Goal: Navigation & Orientation: Understand site structure

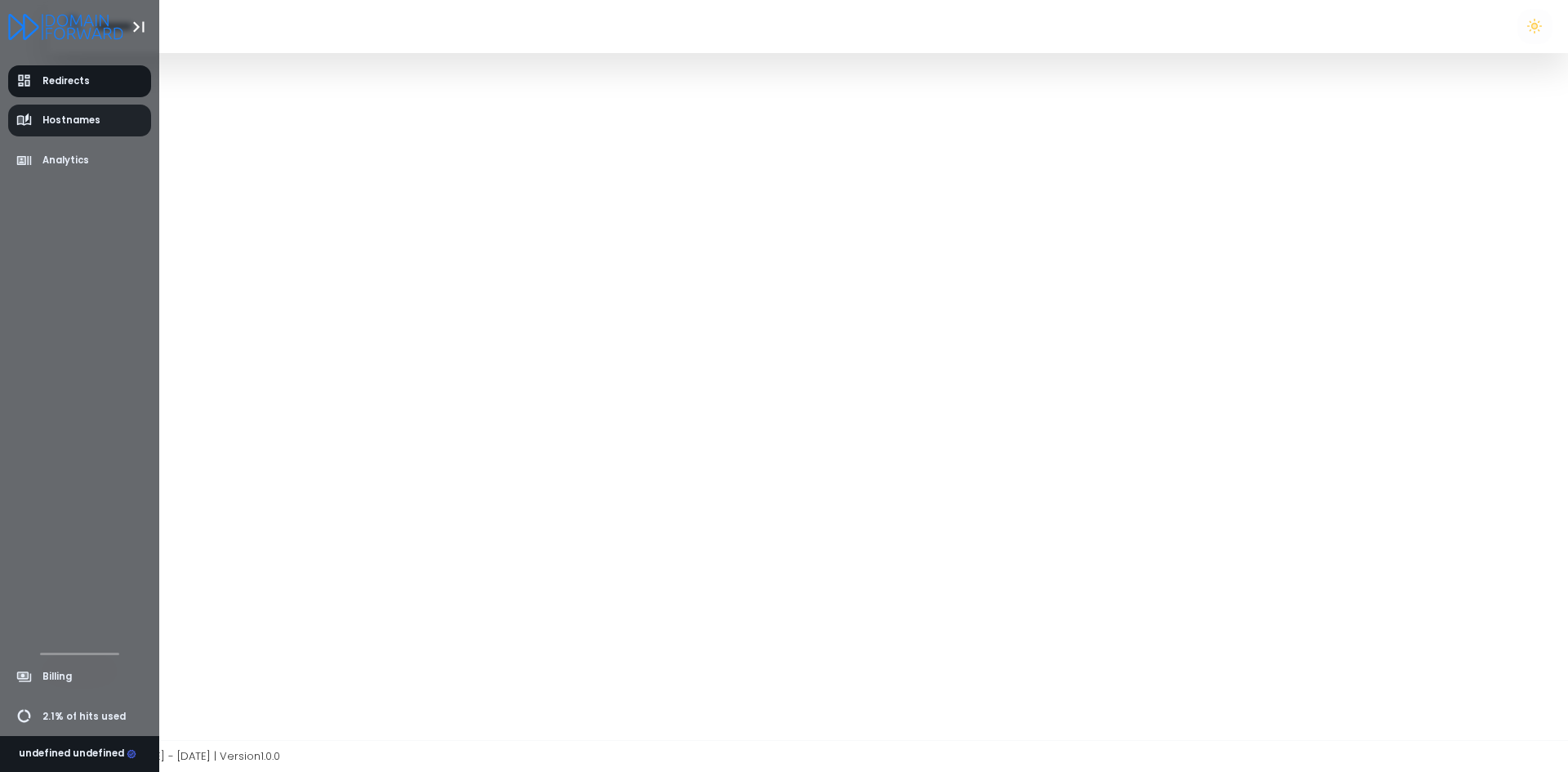
click at [58, 129] on span "Hostnames" at bounding box center [58, 121] width 85 height 17
click at [72, 157] on span "Analytics" at bounding box center [66, 161] width 47 height 14
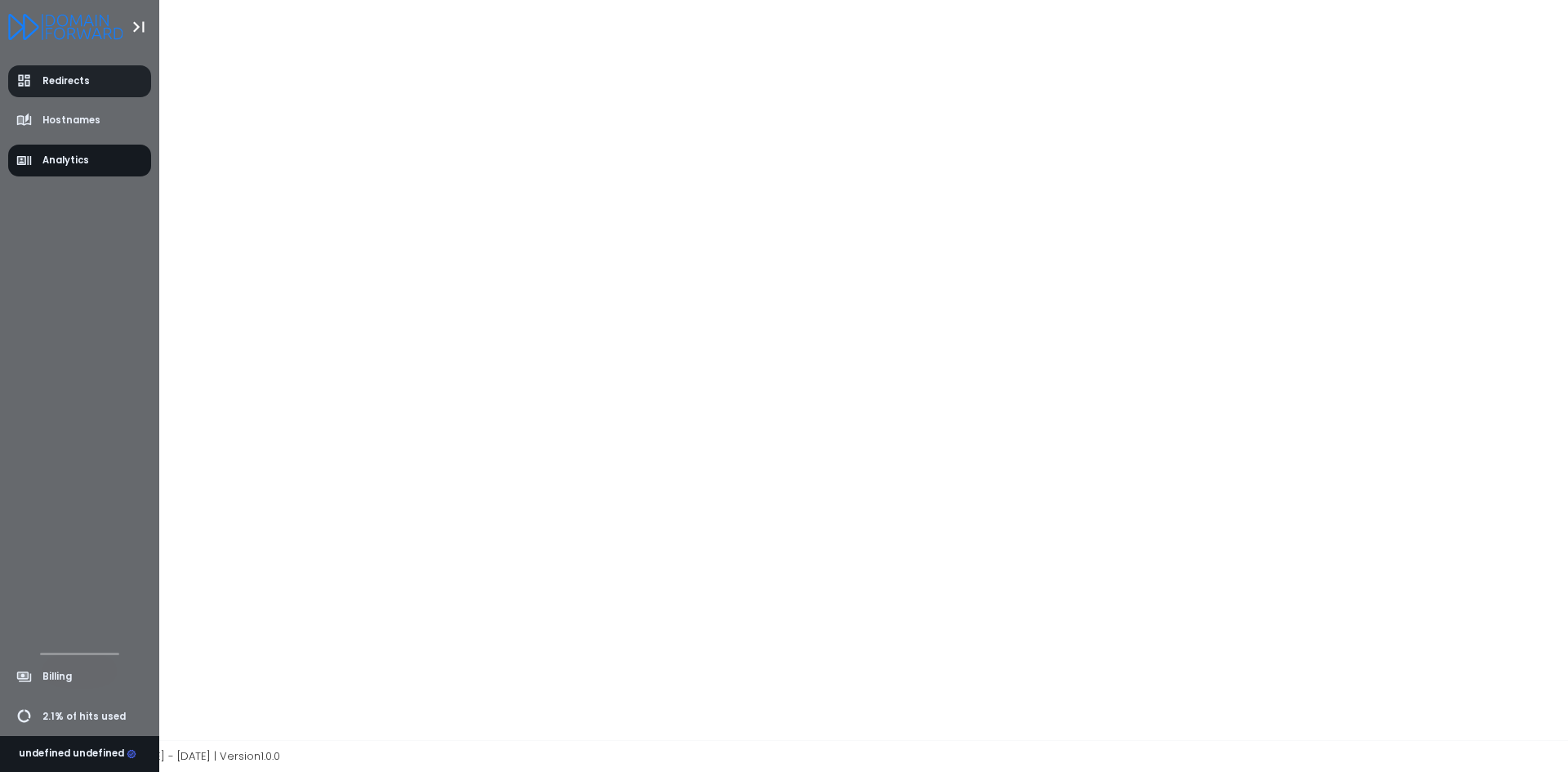
click at [74, 76] on span "Redirects" at bounding box center [66, 81] width 48 height 14
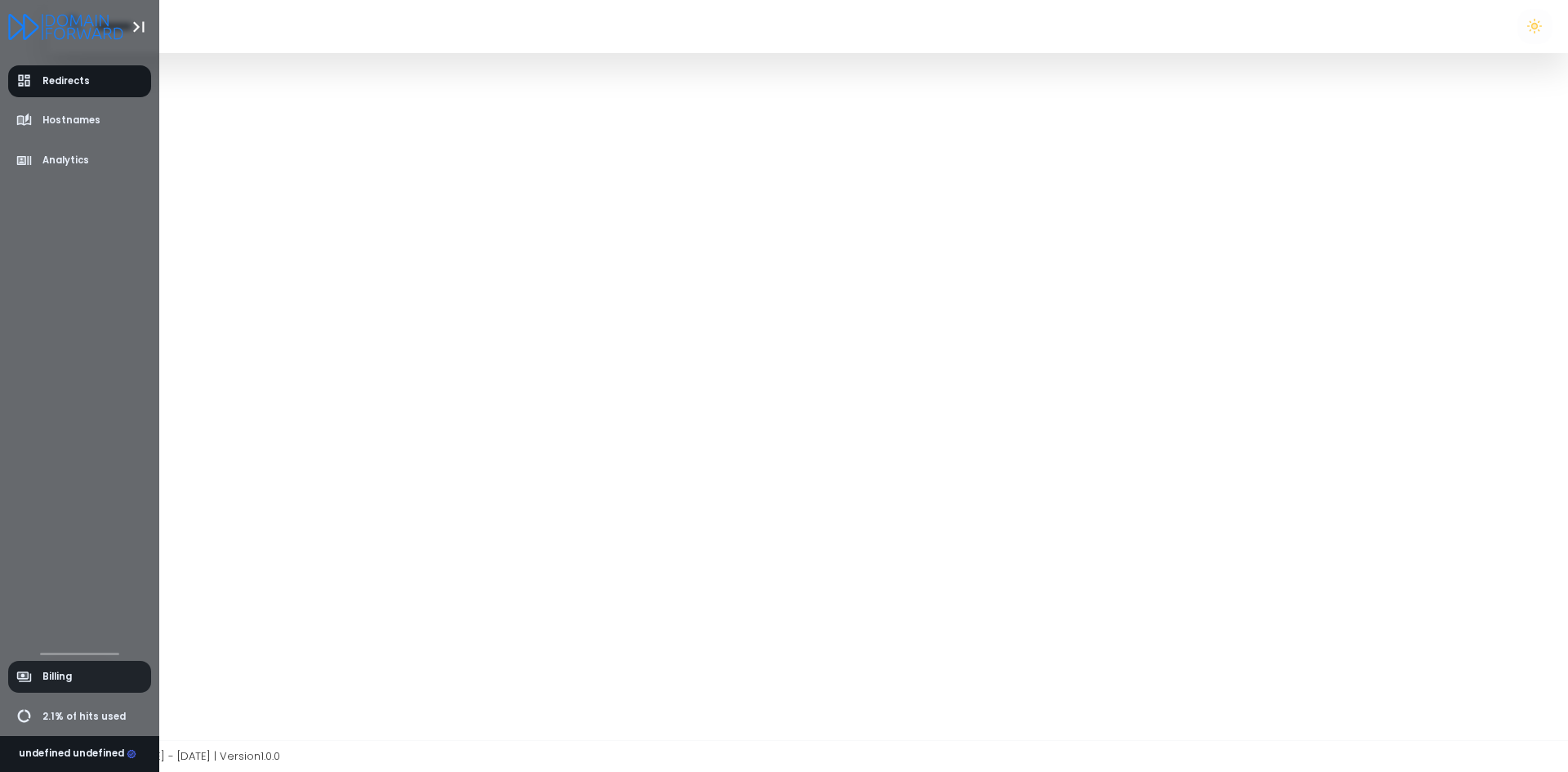
click at [55, 687] on link "Billing" at bounding box center [80, 677] width 144 height 32
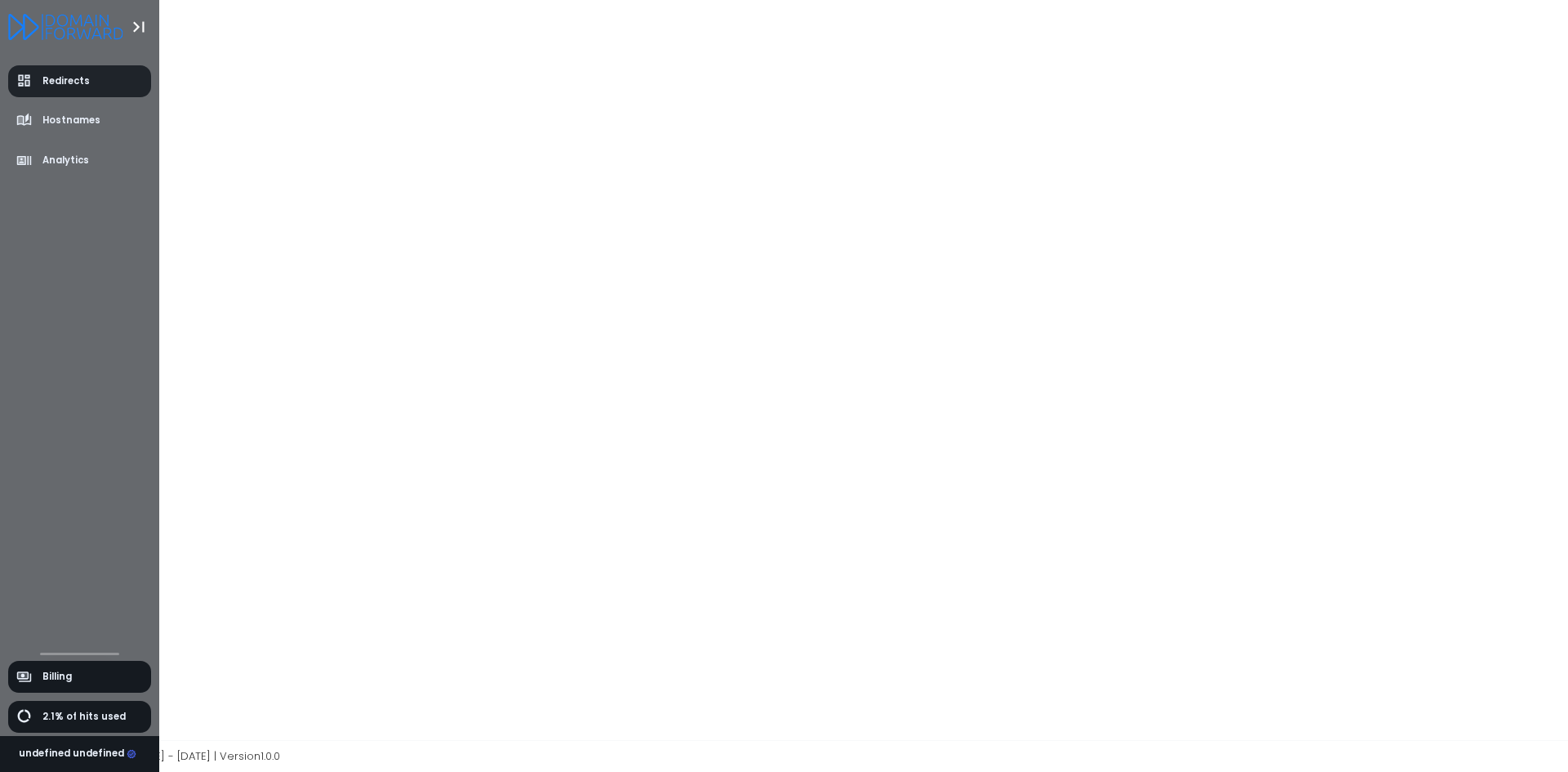
click at [54, 80] on span "Redirects" at bounding box center [66, 81] width 48 height 14
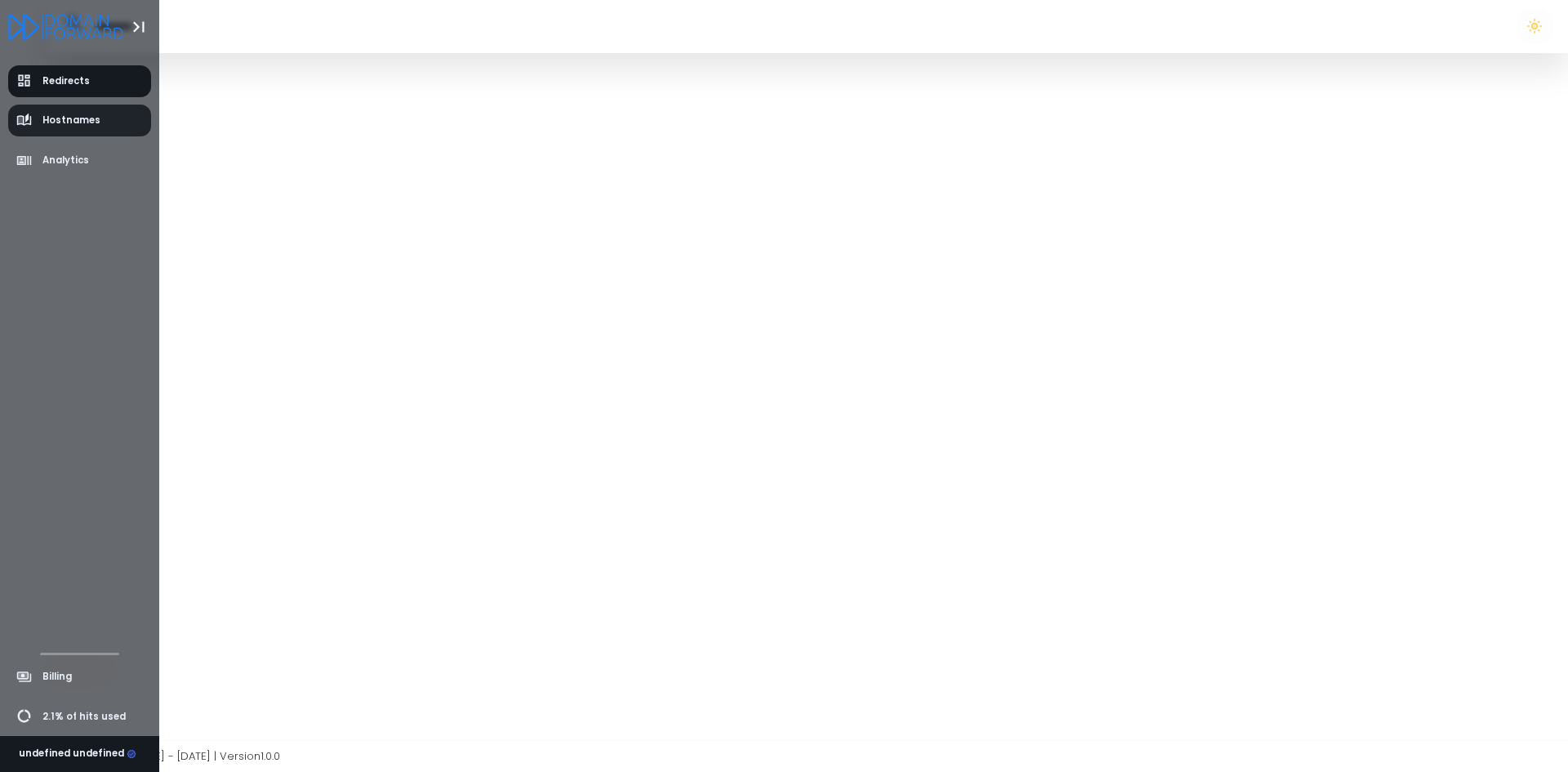
click at [55, 115] on span "Hostnames" at bounding box center [72, 121] width 58 height 14
click at [64, 164] on span "Analytics" at bounding box center [66, 161] width 47 height 14
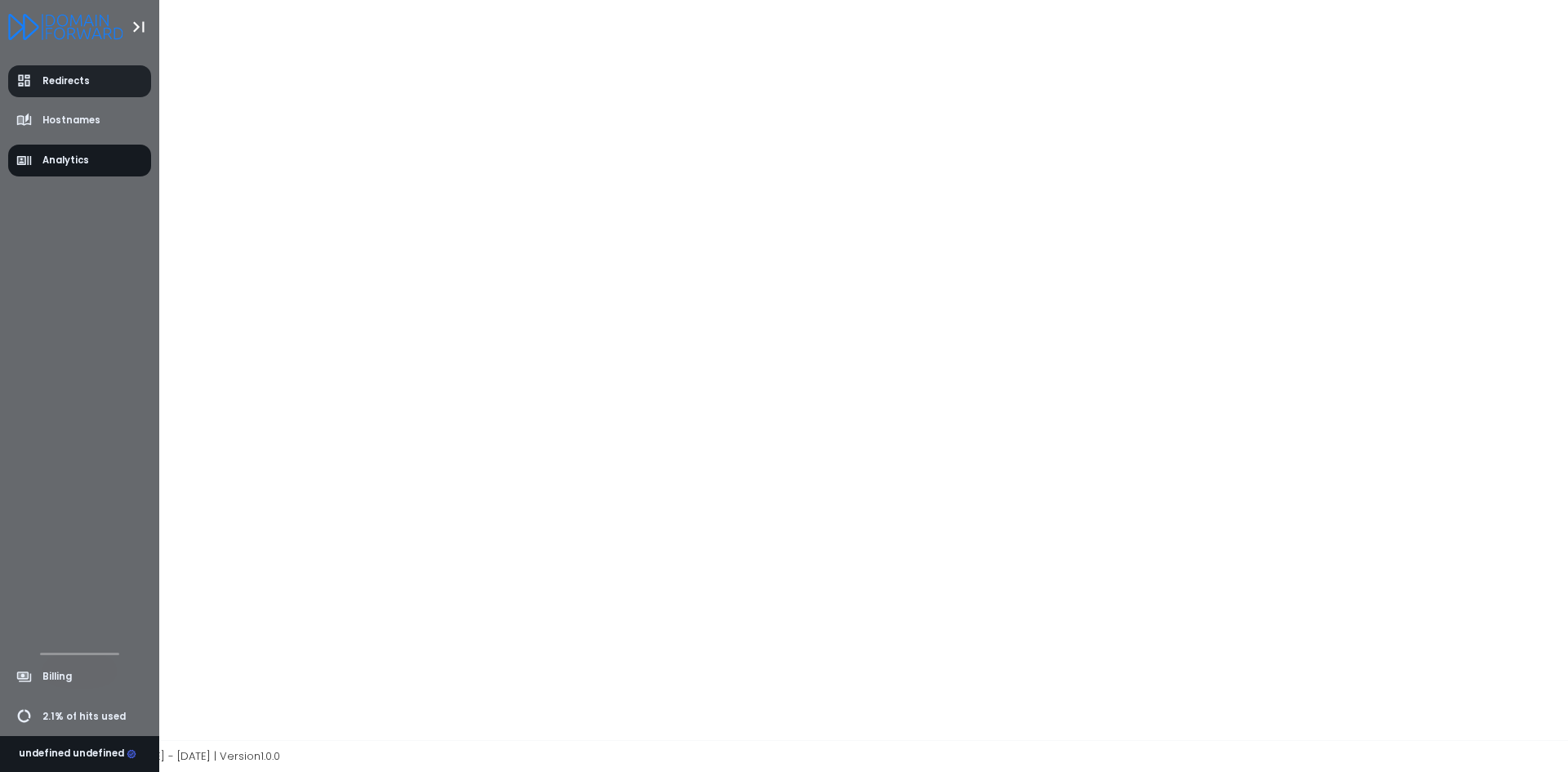
click at [73, 79] on span "Redirects" at bounding box center [66, 81] width 48 height 14
